Goal: Book appointment/travel/reservation

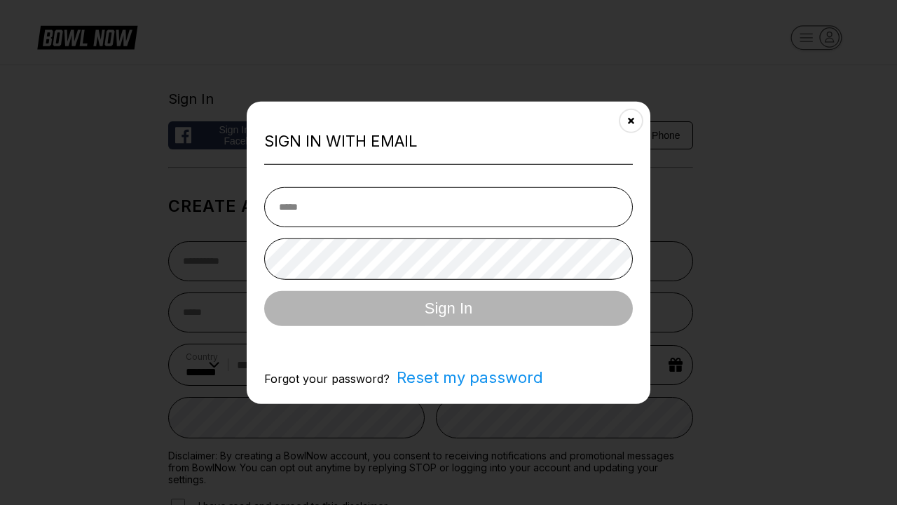
select select "**"
type input "**********"
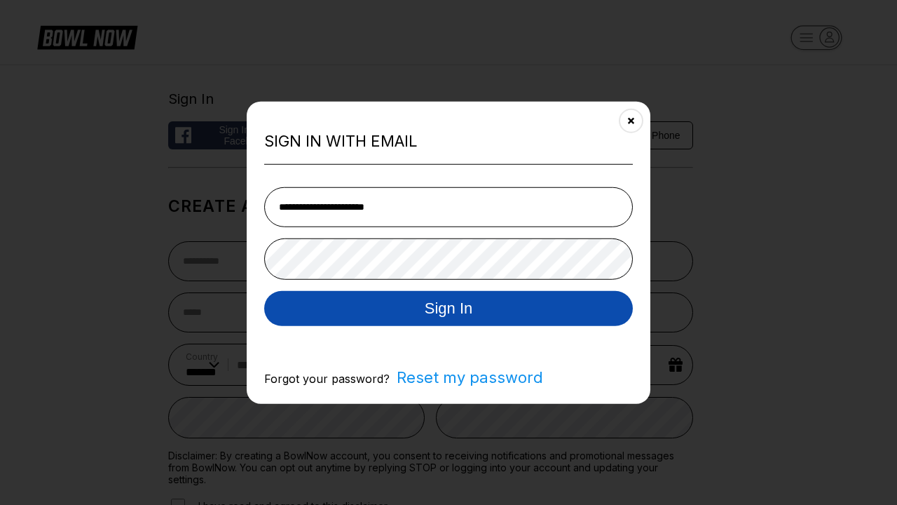
click at [448, 309] on button "Sign In" at bounding box center [448, 307] width 369 height 35
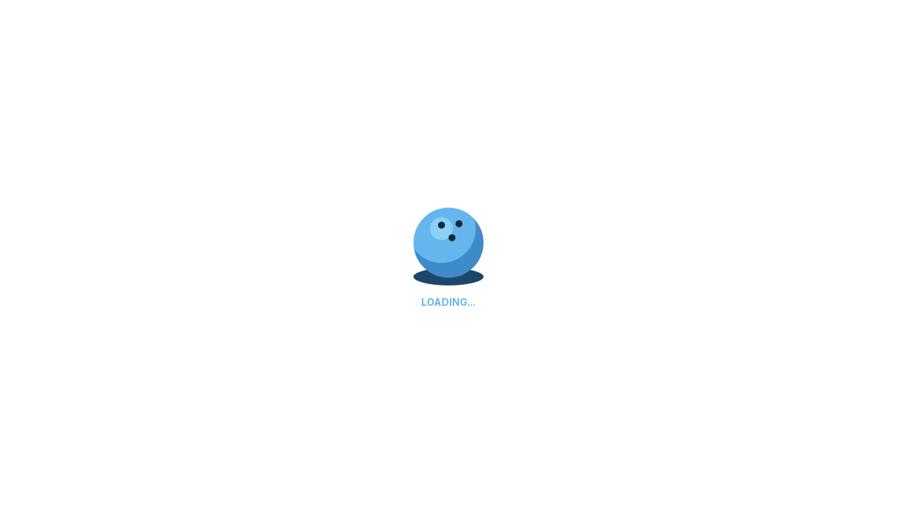
scroll to position [516, 0]
